Goal: Task Accomplishment & Management: Use online tool/utility

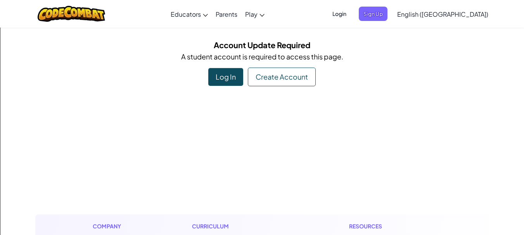
click at [253, 76] on div "Create Account" at bounding box center [282, 77] width 68 height 19
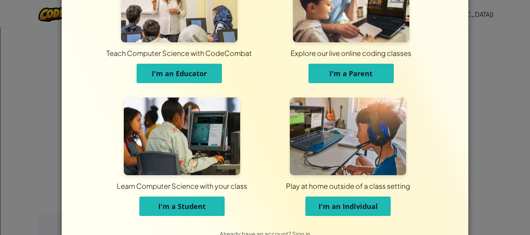
scroll to position [73, 0]
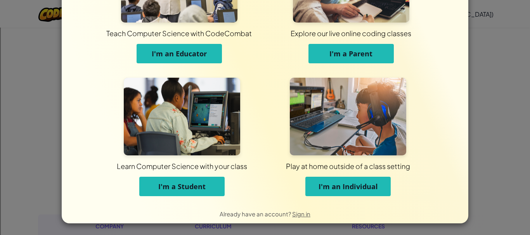
click at [201, 187] on span "I'm a Student" at bounding box center [181, 186] width 47 height 9
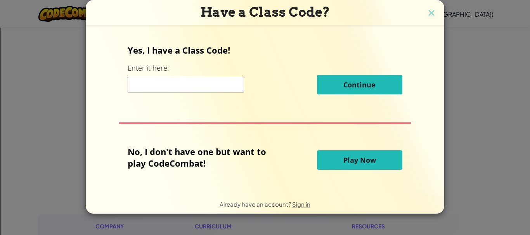
scroll to position [0, 0]
click at [341, 153] on button "Play Now" at bounding box center [359, 159] width 85 height 19
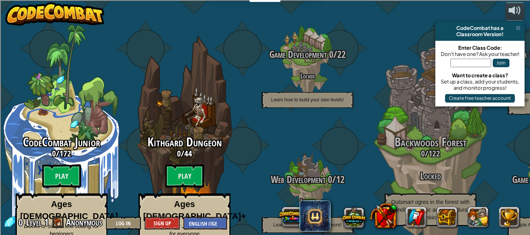
click at [64, 175] on btn "Play" at bounding box center [61, 175] width 39 height 23
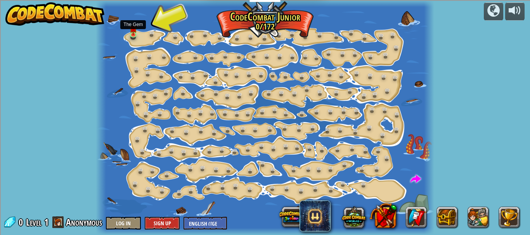
click at [133, 33] on img at bounding box center [133, 28] width 7 height 13
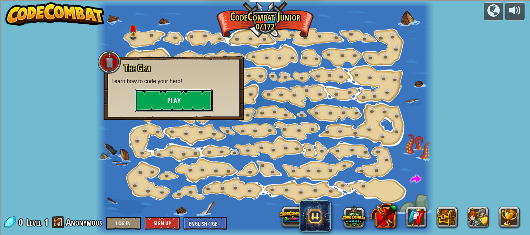
click at [173, 99] on button "Play" at bounding box center [174, 100] width 78 height 23
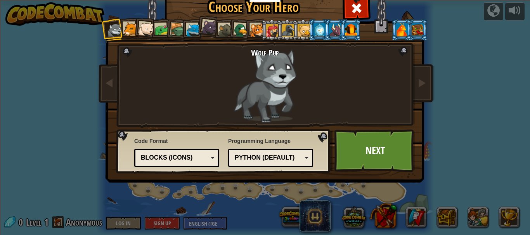
click at [202, 27] on div at bounding box center [210, 27] width 16 height 16
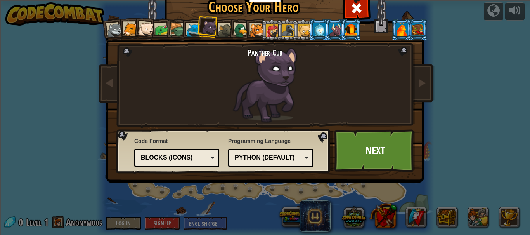
click at [238, 162] on div "Python (Default)" at bounding box center [270, 158] width 75 height 12
click at [187, 165] on div "Text code Blocks and code Blocks Blocks (Icons) Blocks (Icons)" at bounding box center [176, 158] width 85 height 18
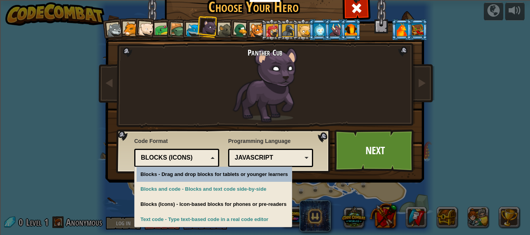
click at [234, 125] on div "Wolf Pup Cougar Polar Bear Cub Frog Turtle Blue Fox Panther Cub Brown Rat Duck …" at bounding box center [264, 99] width 291 height 169
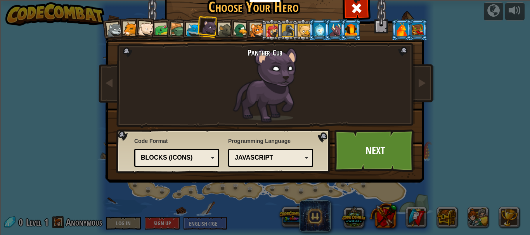
click at [250, 148] on div "Programming Language Python (Default) JavaScript Lua C++ Java (Experimental) Ja…" at bounding box center [270, 152] width 85 height 34
click at [250, 153] on div "JavaScript" at bounding box center [270, 158] width 75 height 12
click at [353, 161] on link "Next" at bounding box center [374, 150] width 81 height 43
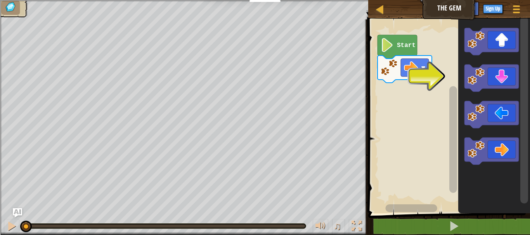
click at [435, 72] on rect "Blockly Workspace" at bounding box center [448, 114] width 164 height 197
click at [399, 45] on text "Start" at bounding box center [406, 45] width 19 height 7
click at [483, 85] on icon "Blockly Workspace" at bounding box center [491, 77] width 54 height 27
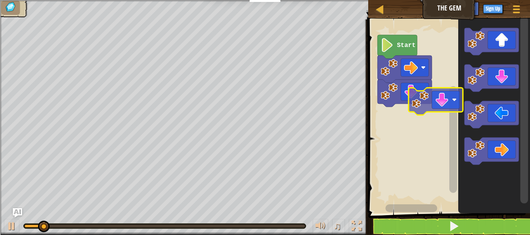
click at [427, 108] on div "Start" at bounding box center [448, 114] width 164 height 197
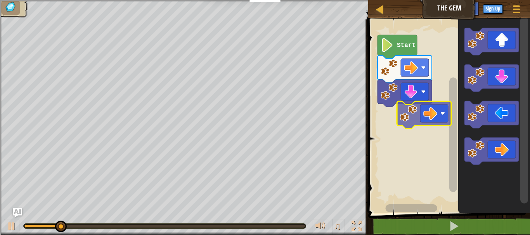
click at [421, 113] on div "Start" at bounding box center [448, 114] width 164 height 197
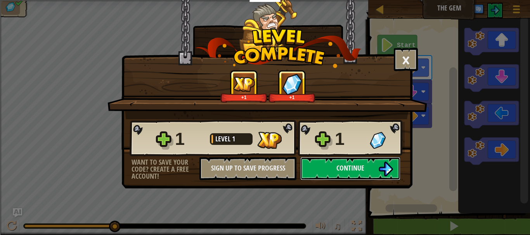
click at [383, 168] on img at bounding box center [385, 168] width 15 height 15
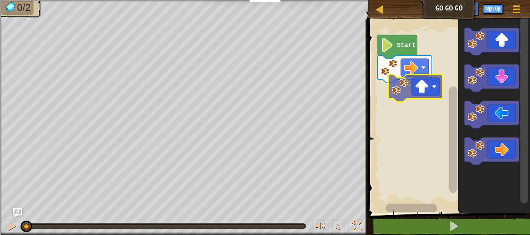
click at [431, 87] on div "Start" at bounding box center [448, 114] width 164 height 197
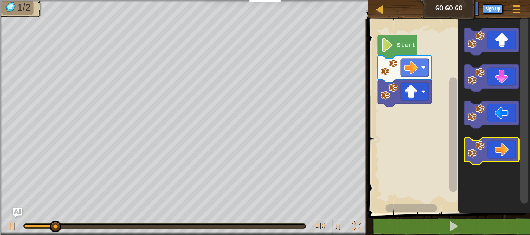
click at [498, 149] on icon "Blockly Workspace" at bounding box center [491, 150] width 54 height 27
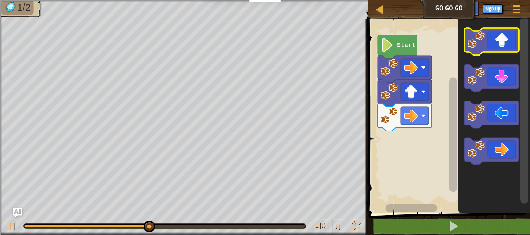
click at [504, 38] on icon "Blockly Workspace" at bounding box center [491, 41] width 54 height 27
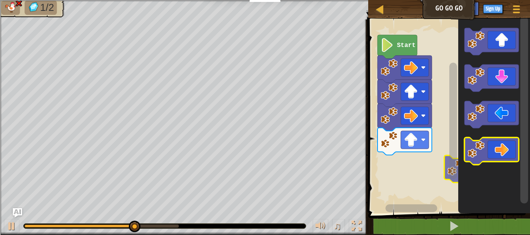
click at [476, 163] on icon "Blockly Workspace" at bounding box center [491, 150] width 54 height 27
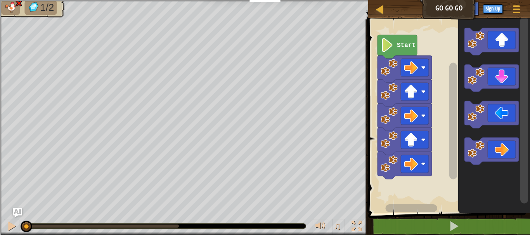
click at [406, 161] on rect "Blockly Workspace" at bounding box center [448, 114] width 164 height 197
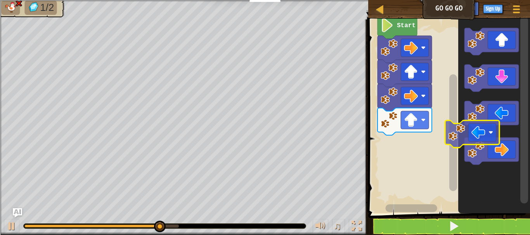
click at [491, 132] on icon "Blockly Workspace" at bounding box center [494, 114] width 72 height 197
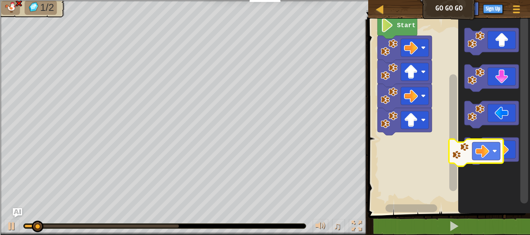
click at [482, 156] on g "Blockly Workspace" at bounding box center [491, 150] width 54 height 27
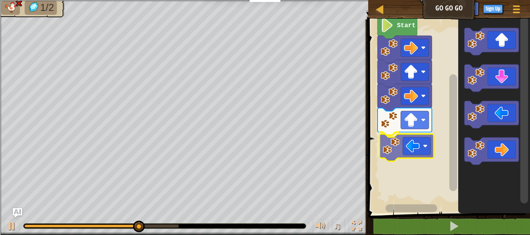
click at [417, 138] on div "Start" at bounding box center [448, 114] width 164 height 197
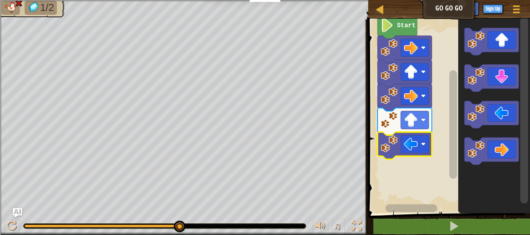
click at [386, 26] on image "Blockly Workspace" at bounding box center [387, 25] width 13 height 14
click at [385, 31] on image "Blockly Workspace" at bounding box center [387, 25] width 13 height 14
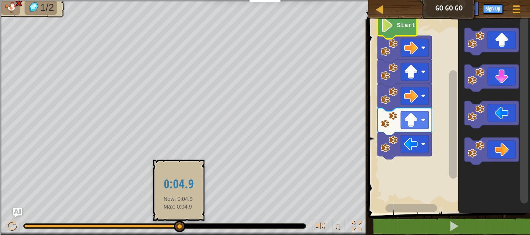
click at [178, 225] on div "1/2 ♫ Panther Cub" at bounding box center [265, 117] width 530 height 235
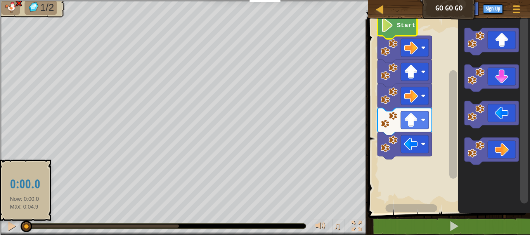
drag, startPoint x: 178, startPoint y: 225, endPoint x: 23, endPoint y: 221, distance: 155.6
click at [23, 221] on div at bounding box center [27, 226] width 12 height 12
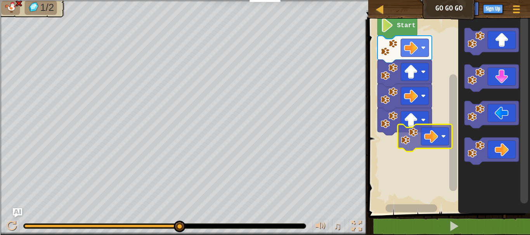
click at [424, 134] on div "Start" at bounding box center [448, 114] width 164 height 197
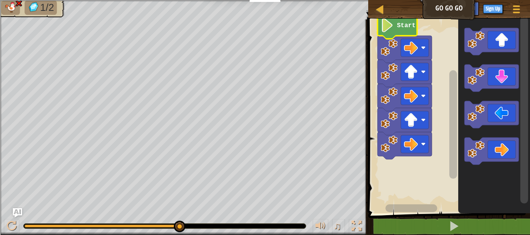
click at [383, 32] on image "Blockly Workspace" at bounding box center [387, 25] width 13 height 14
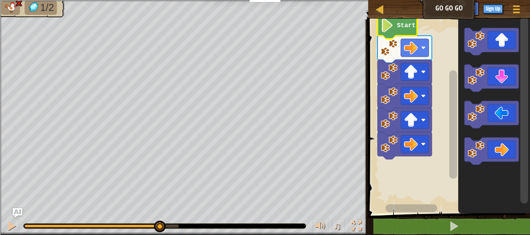
drag, startPoint x: 178, startPoint y: 222, endPoint x: 159, endPoint y: 218, distance: 19.4
click at [159, 218] on div "♫" at bounding box center [184, 223] width 368 height 23
drag, startPoint x: 162, startPoint y: 225, endPoint x: 15, endPoint y: 224, distance: 147.4
click at [15, 224] on div "♫" at bounding box center [184, 223] width 368 height 23
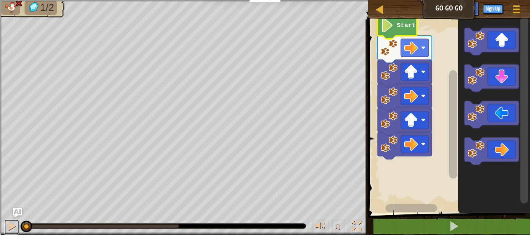
click at [9, 232] on button at bounding box center [12, 227] width 16 height 16
